Goal: Information Seeking & Learning: Learn about a topic

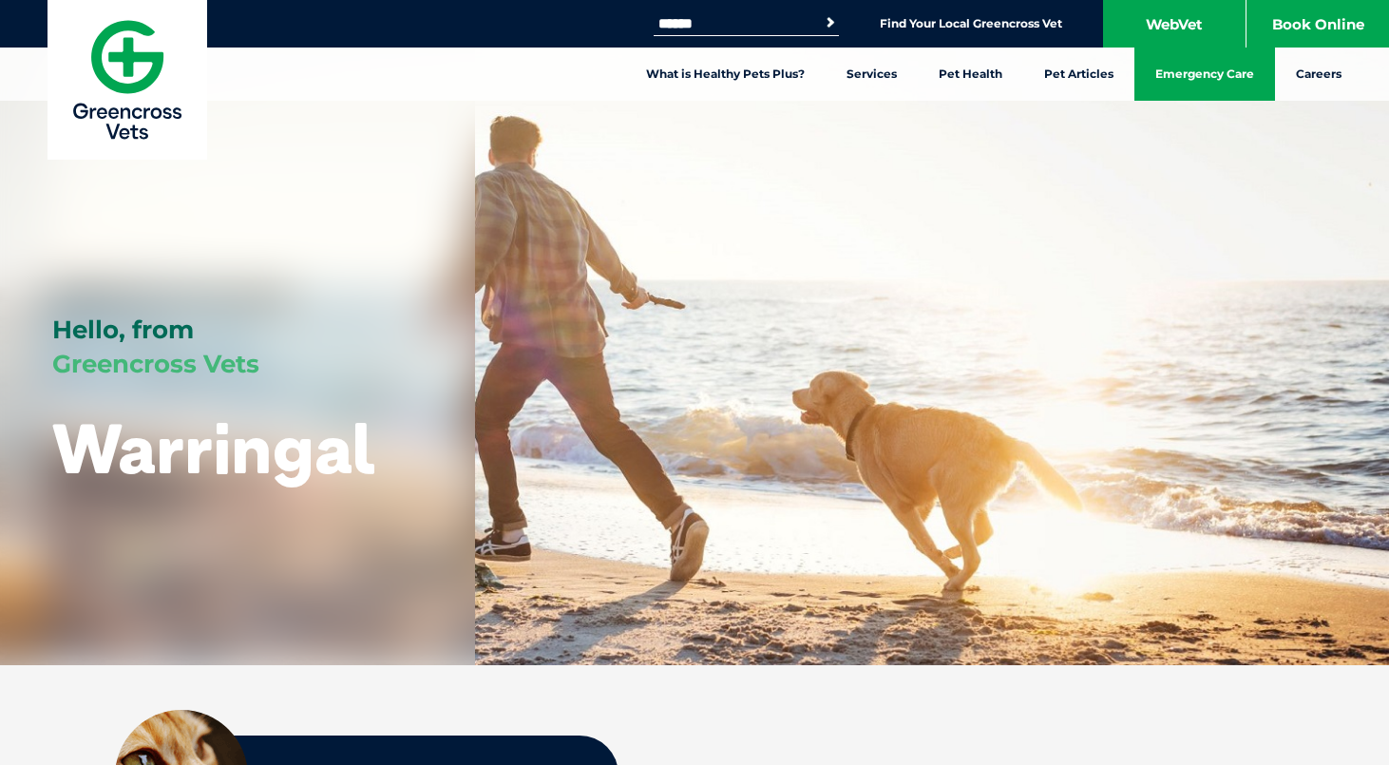
click at [1167, 64] on link "Emergency Care" at bounding box center [1204, 73] width 141 height 53
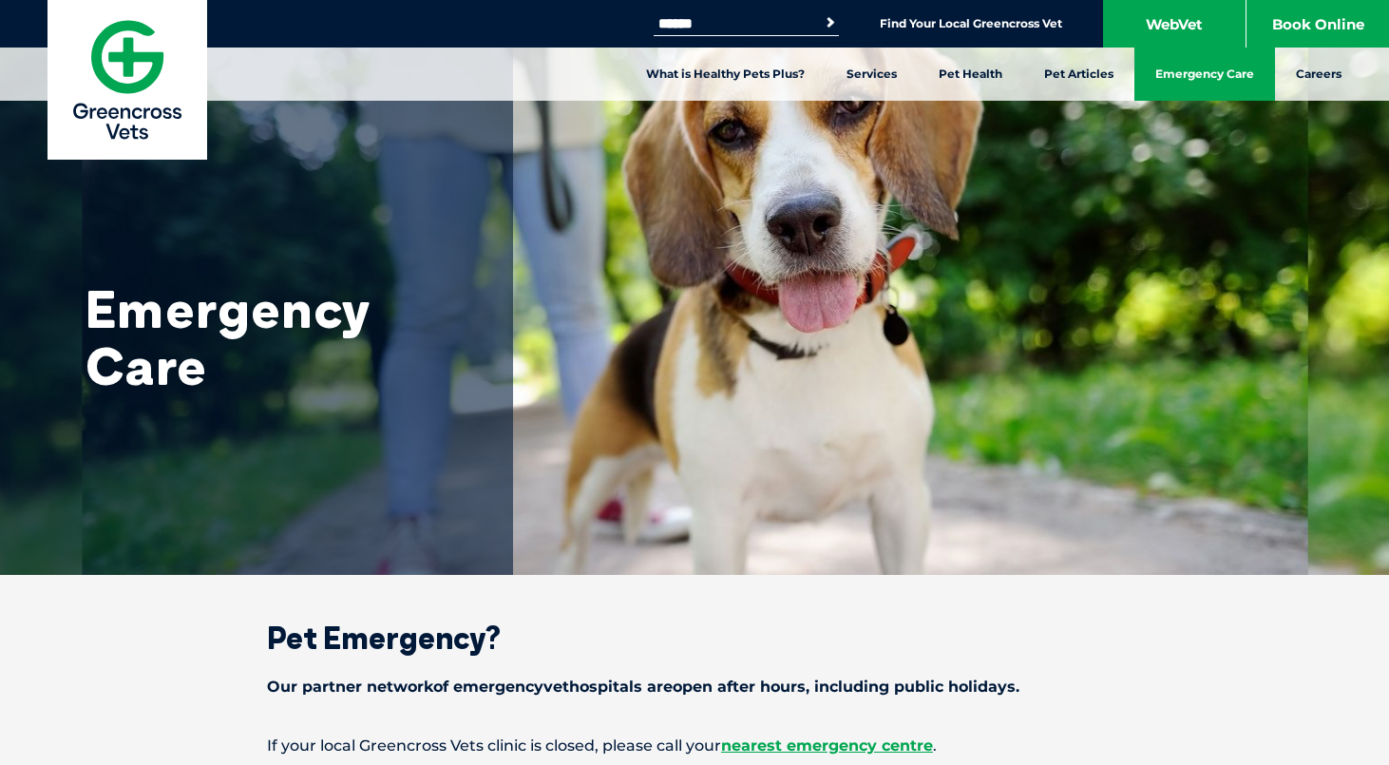
click at [729, 24] on input "Search for:" at bounding box center [734, 23] width 161 height 15
type input "********"
click at [821, 13] on button "Search" at bounding box center [830, 22] width 19 height 19
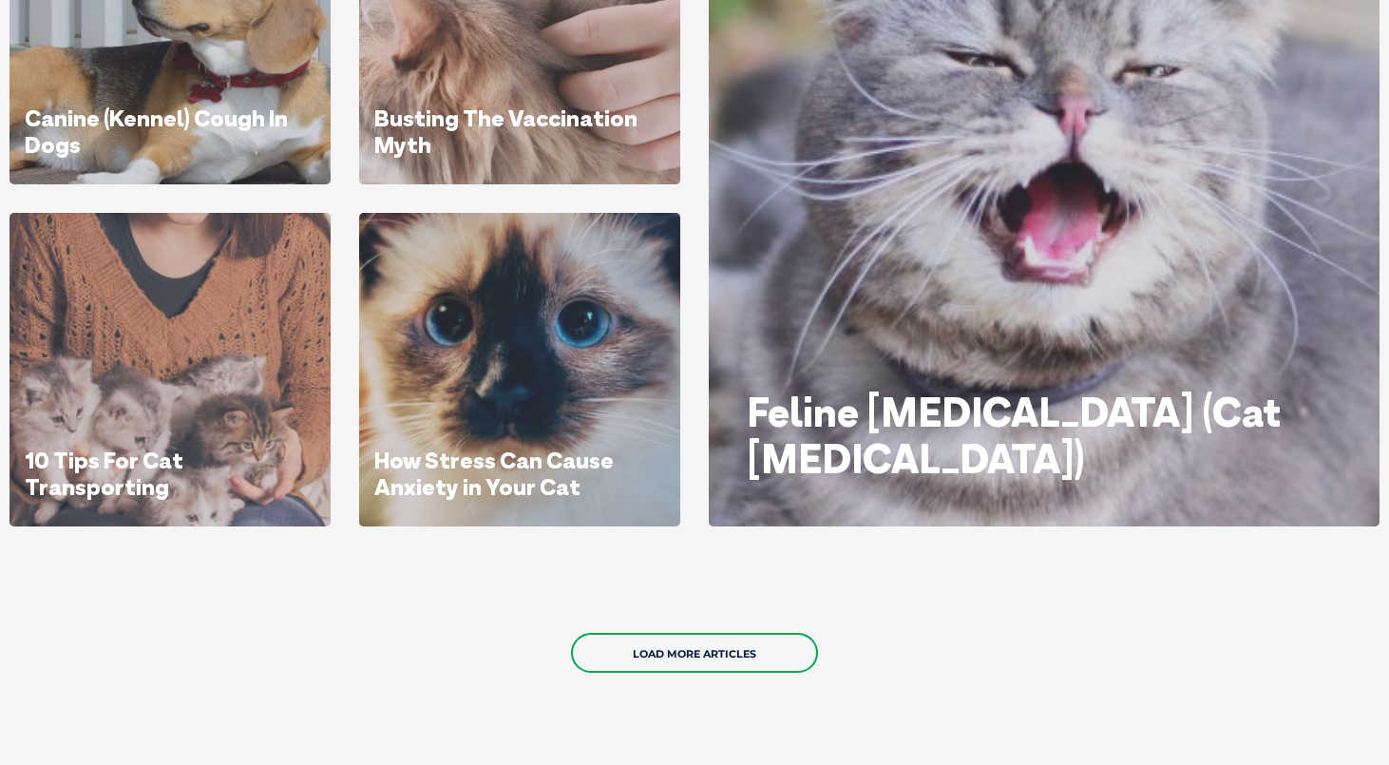
scroll to position [1102, 0]
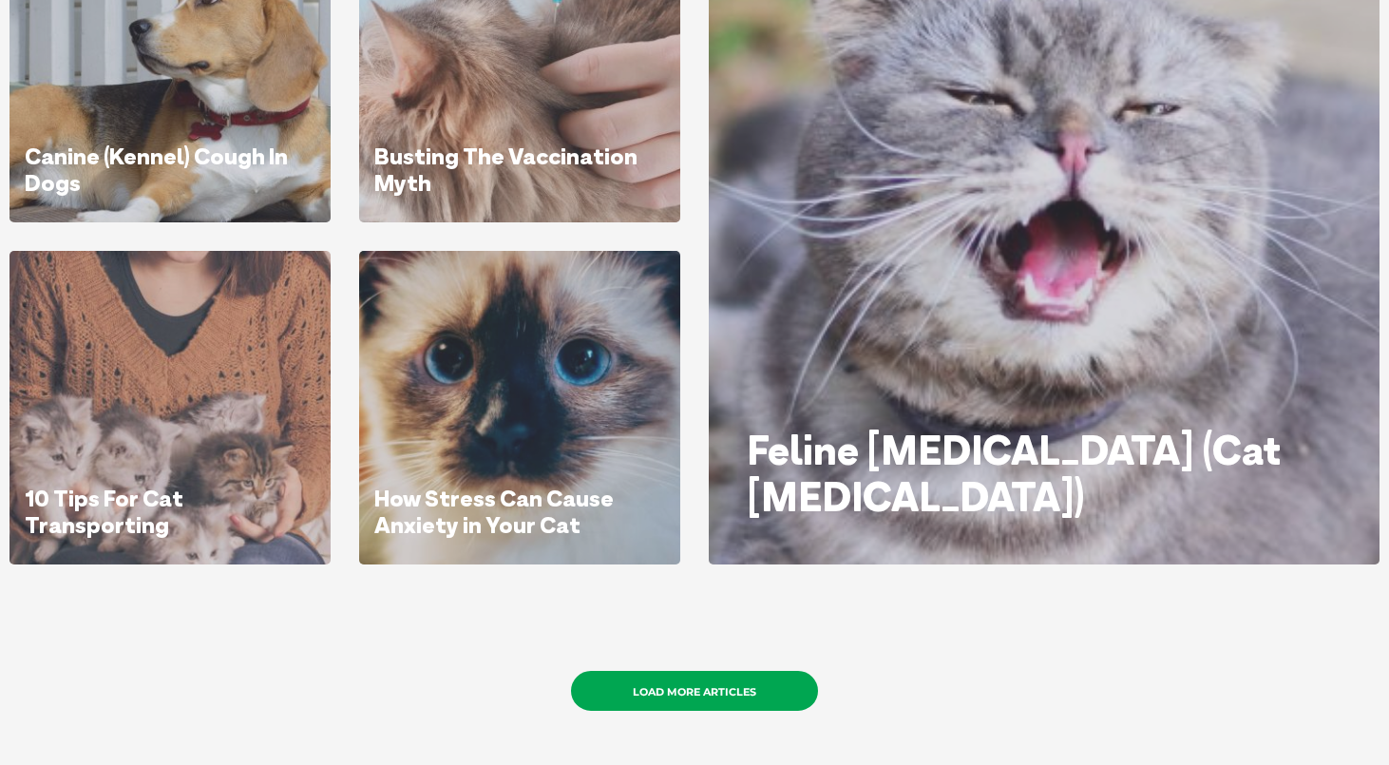
click at [694, 682] on link "Load More Articles" at bounding box center [694, 691] width 247 height 40
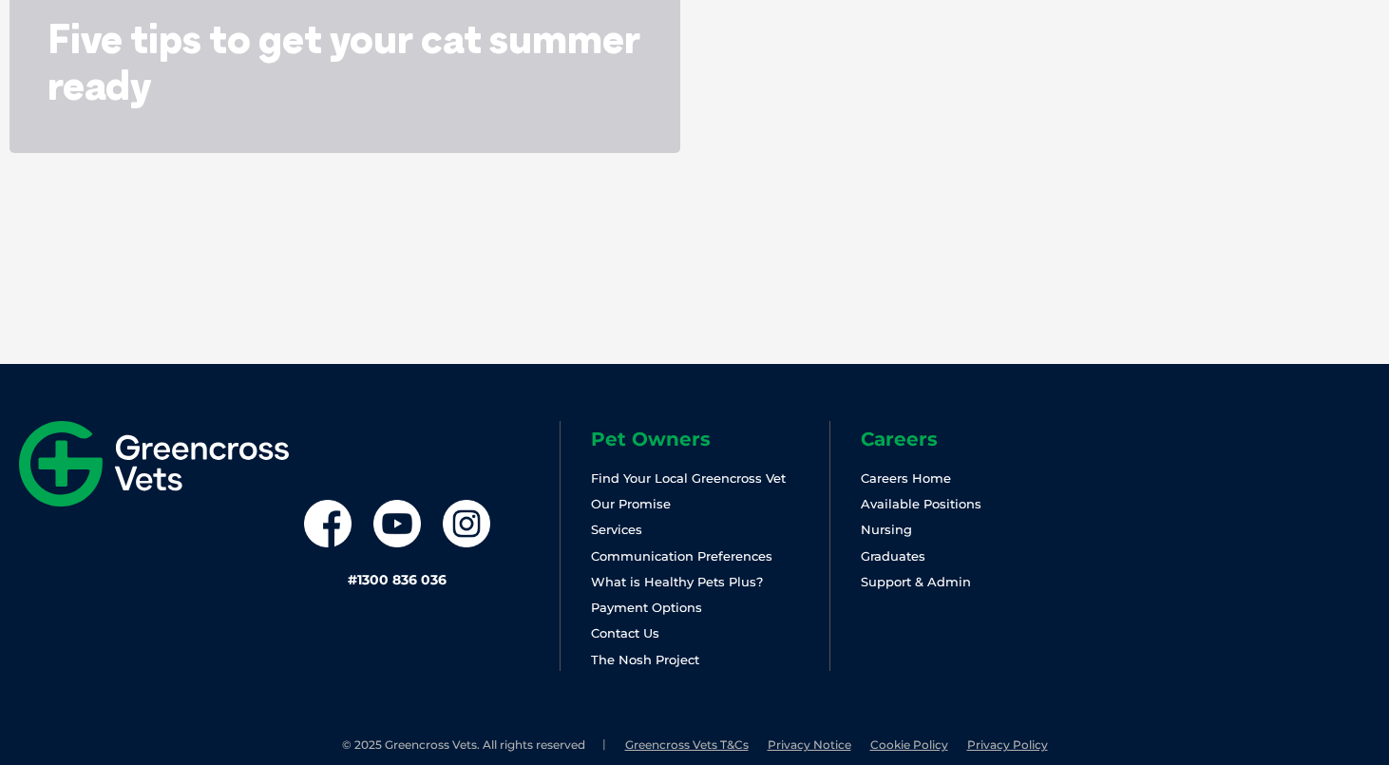
scroll to position [2268, 0]
